Goal: Task Accomplishment & Management: Manage account settings

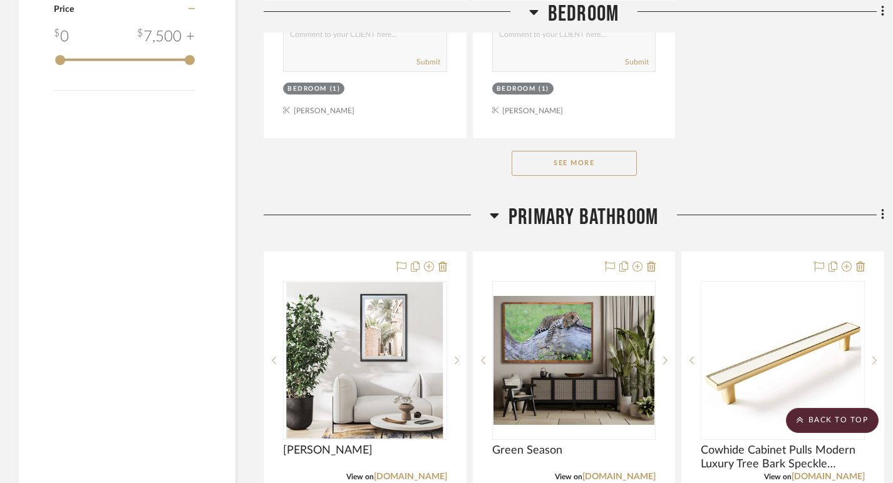
scroll to position [1974, 0]
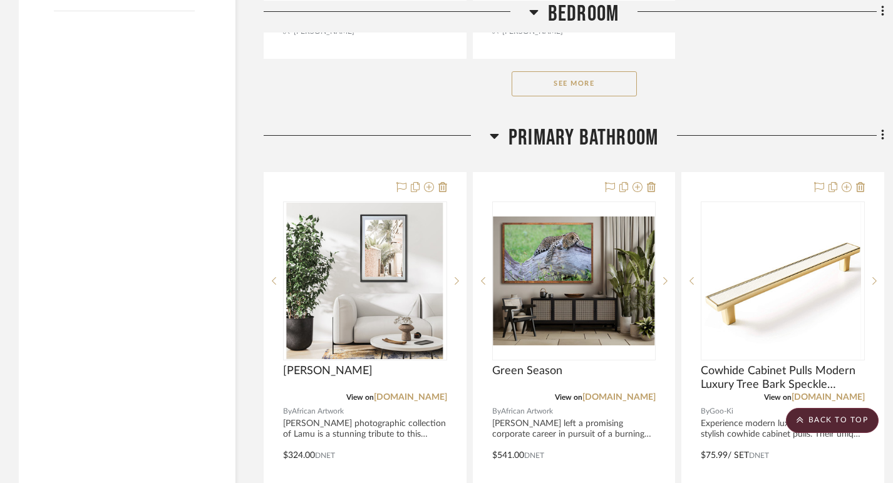
click at [592, 81] on button "See More" at bounding box center [573, 83] width 125 height 25
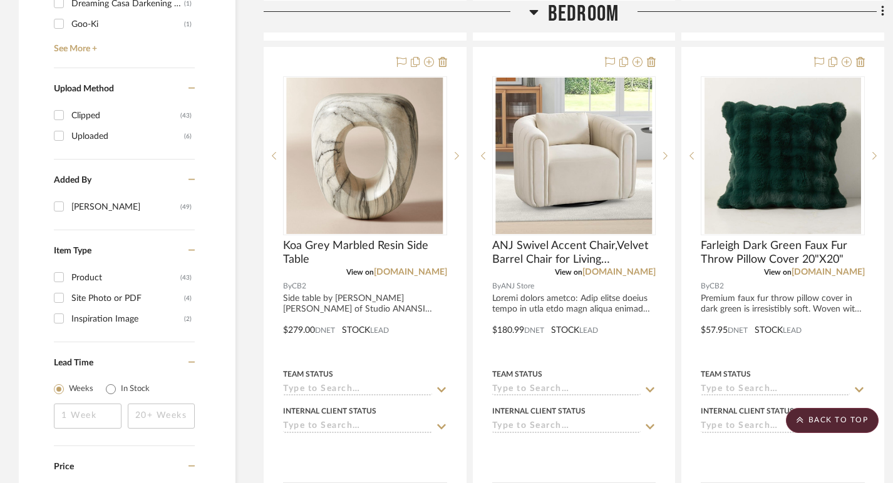
scroll to position [1368, 0]
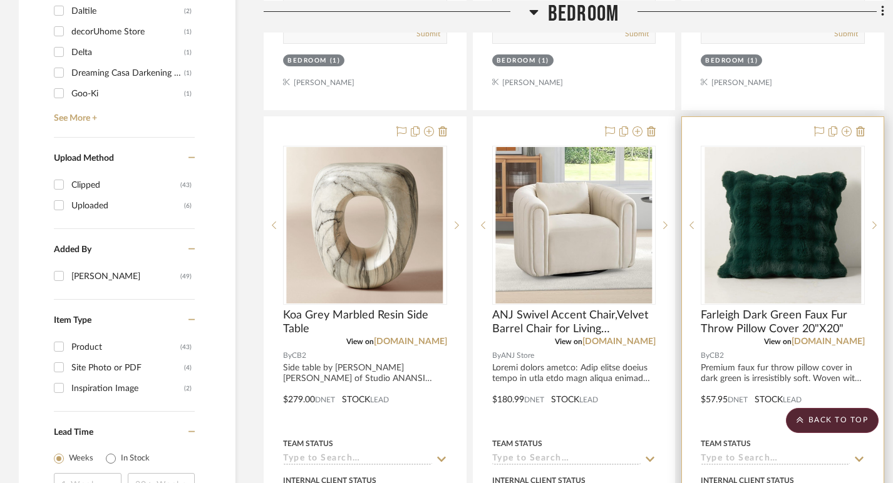
click at [866, 131] on div at bounding box center [783, 391] width 202 height 548
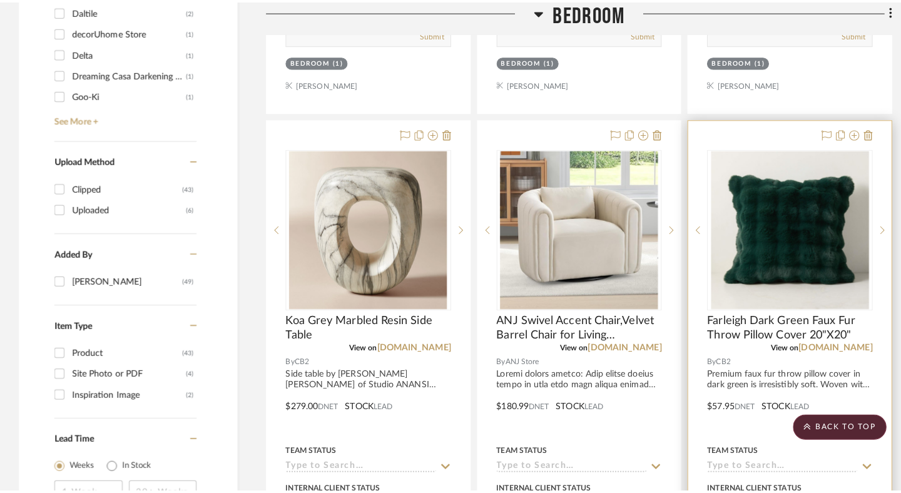
scroll to position [0, 0]
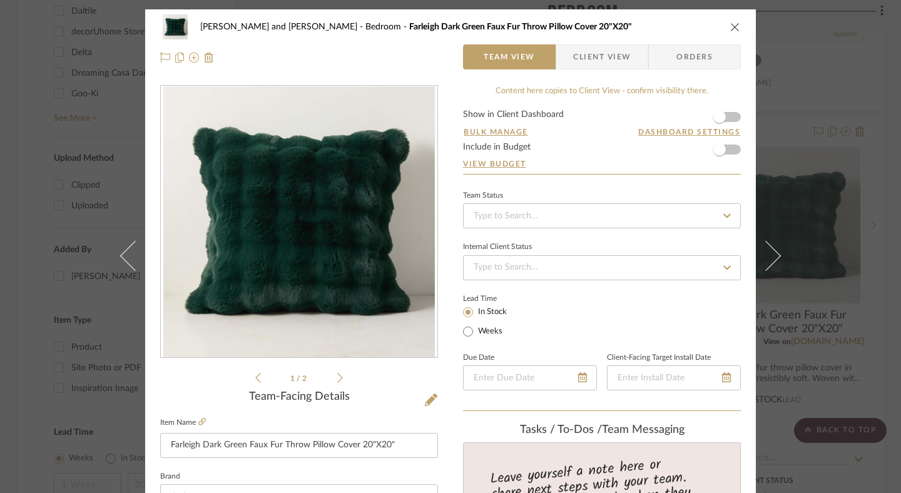
click at [732, 24] on icon "close" at bounding box center [736, 27] width 10 height 10
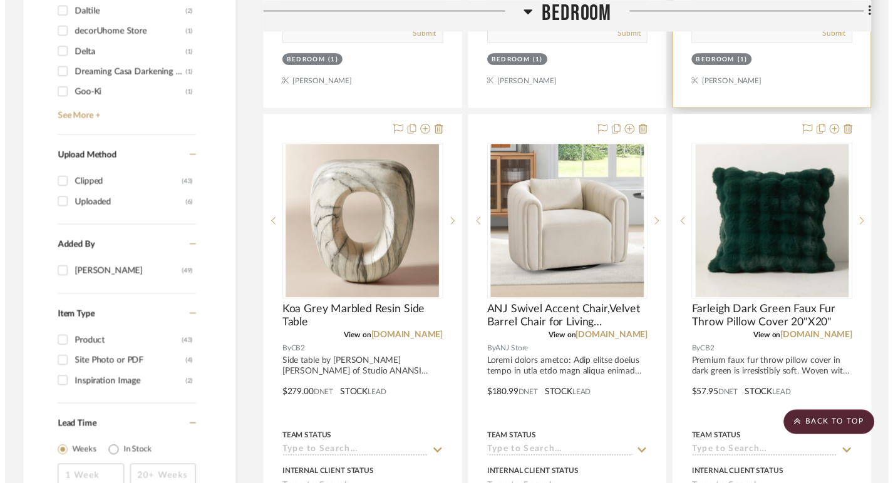
scroll to position [1368, 0]
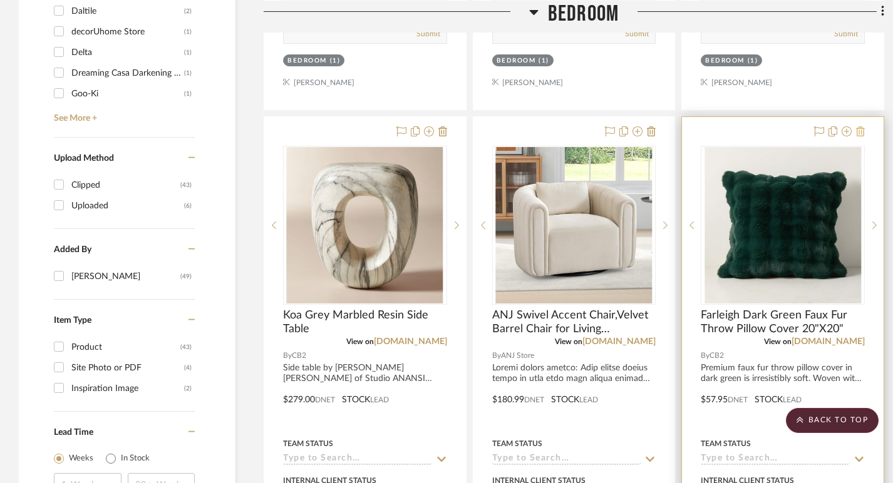
click at [861, 128] on icon at bounding box center [860, 131] width 9 height 10
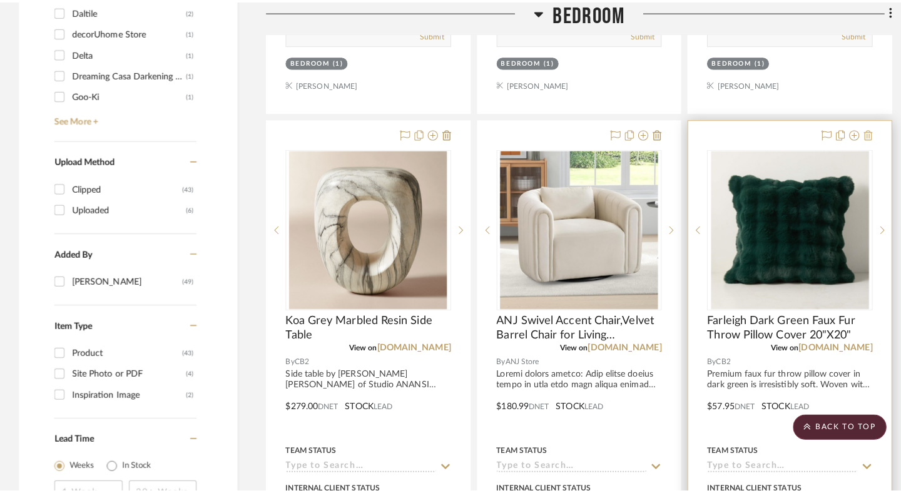
scroll to position [0, 0]
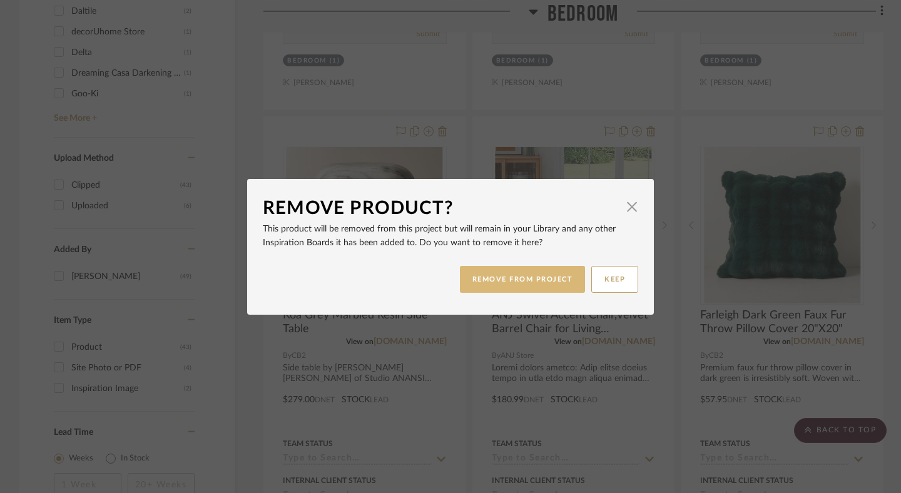
click at [566, 285] on button "REMOVE FROM PROJECT" at bounding box center [523, 279] width 126 height 27
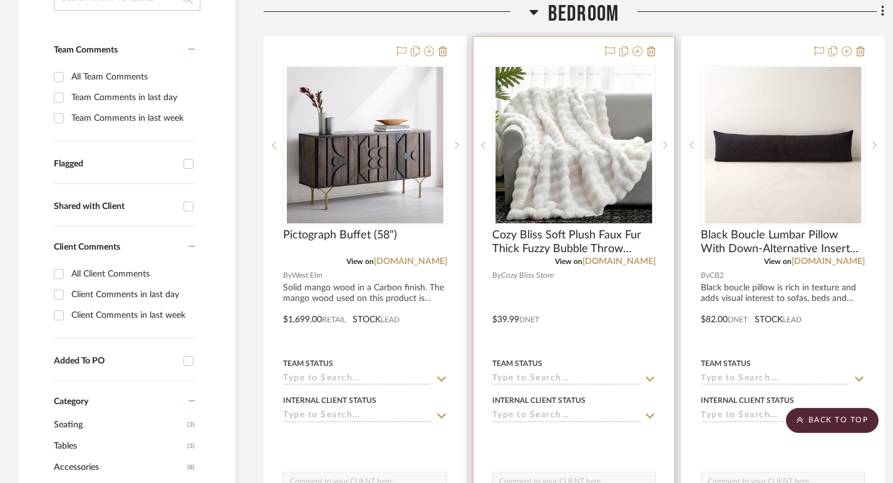
scroll to position [341, 0]
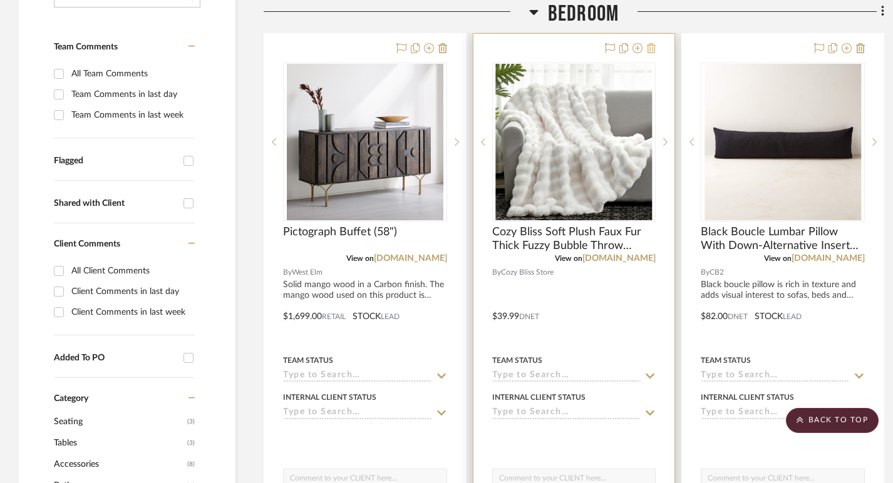
click at [652, 51] on icon at bounding box center [651, 48] width 9 height 10
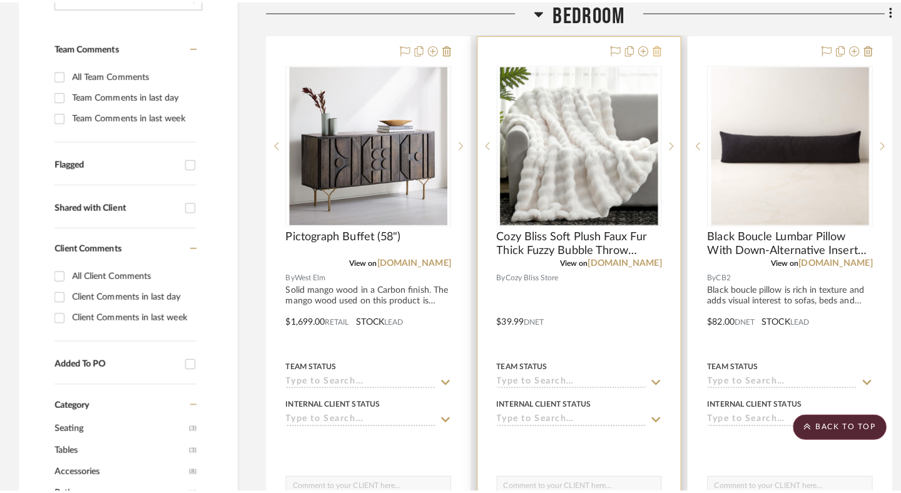
scroll to position [0, 0]
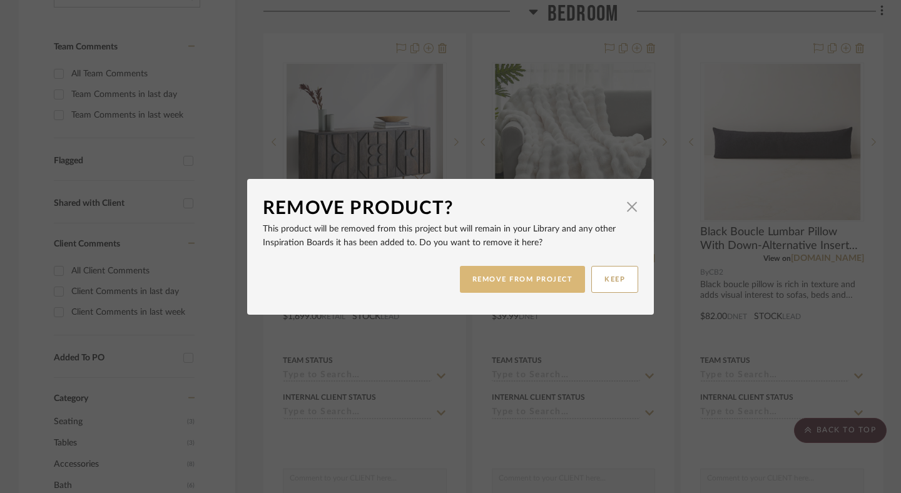
click at [523, 284] on button "REMOVE FROM PROJECT" at bounding box center [523, 279] width 126 height 27
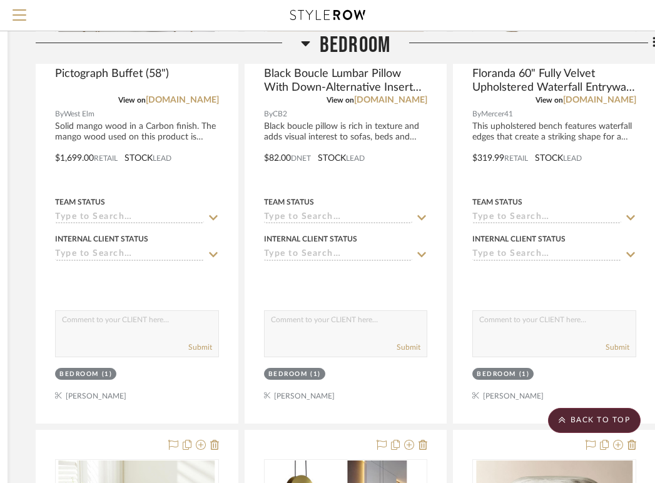
scroll to position [0, 228]
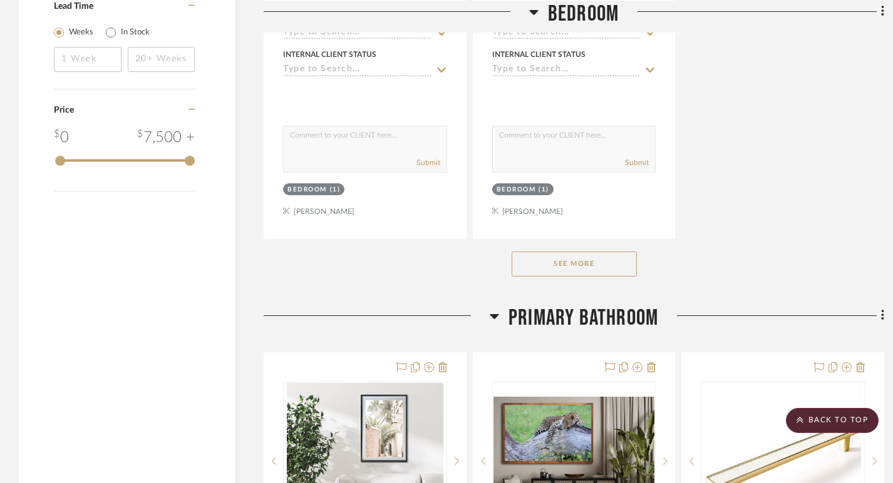
scroll to position [1823, 0]
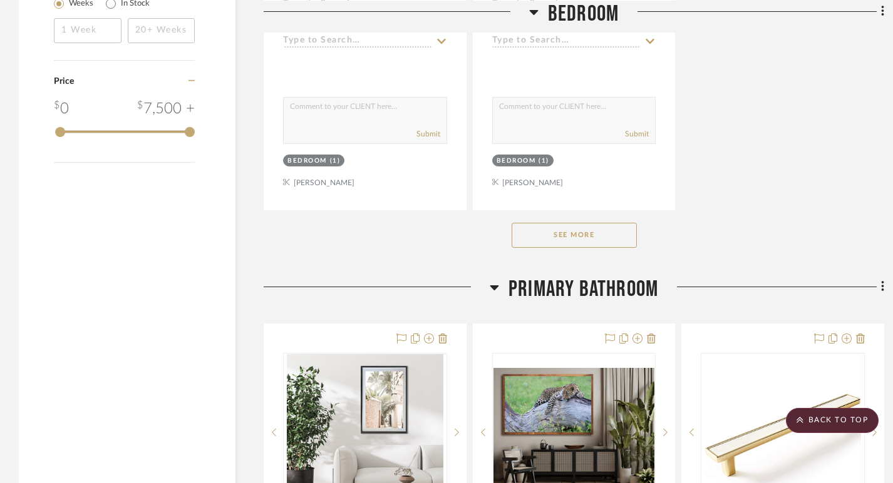
click at [566, 240] on button "See More" at bounding box center [573, 235] width 125 height 25
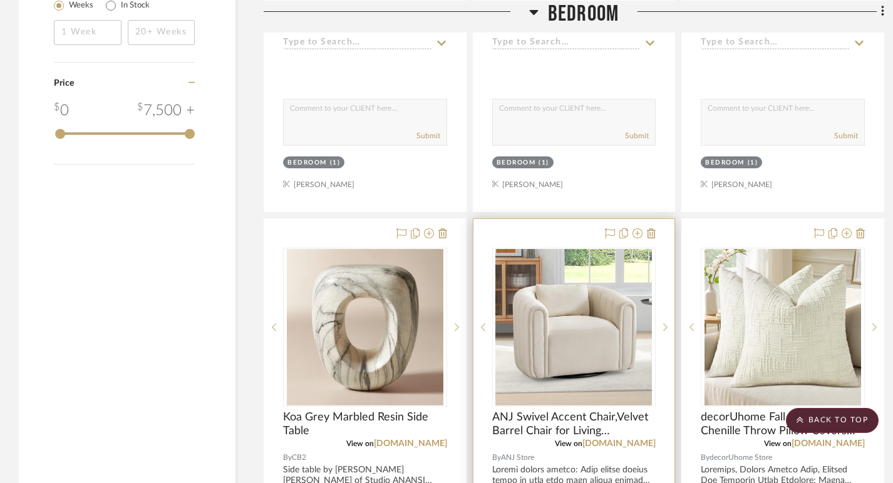
scroll to position [1820, 0]
